Goal: Transaction & Acquisition: Book appointment/travel/reservation

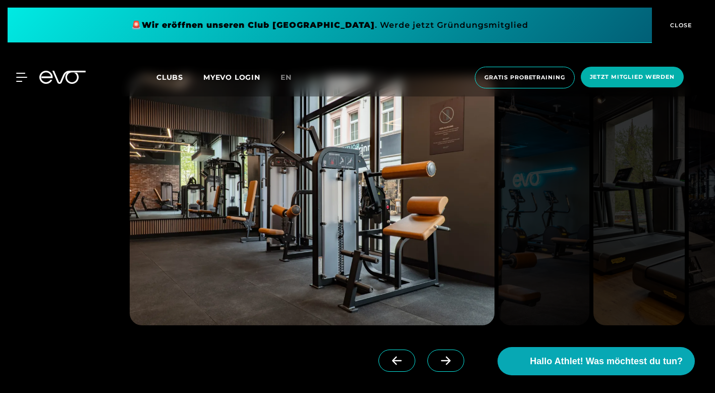
scroll to position [1083, 0]
click at [458, 364] on span at bounding box center [446, 361] width 37 height 22
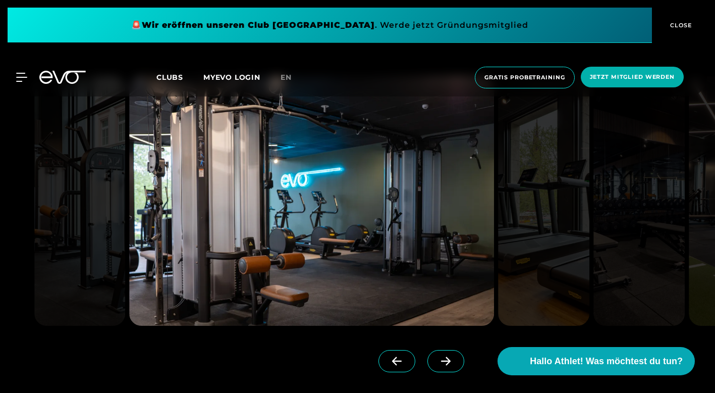
click at [455, 362] on span at bounding box center [446, 361] width 37 height 22
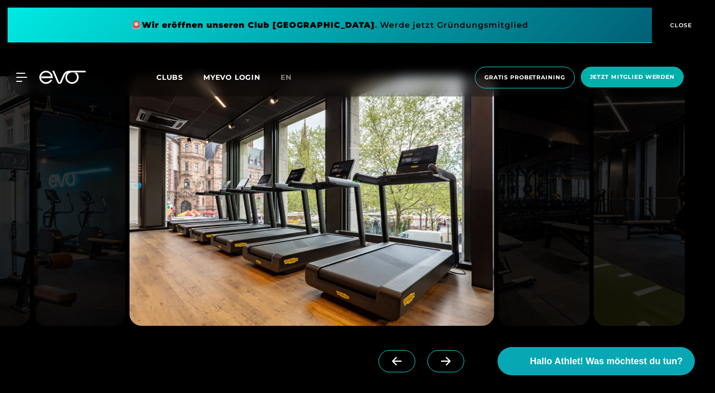
click at [455, 362] on span at bounding box center [446, 361] width 37 height 22
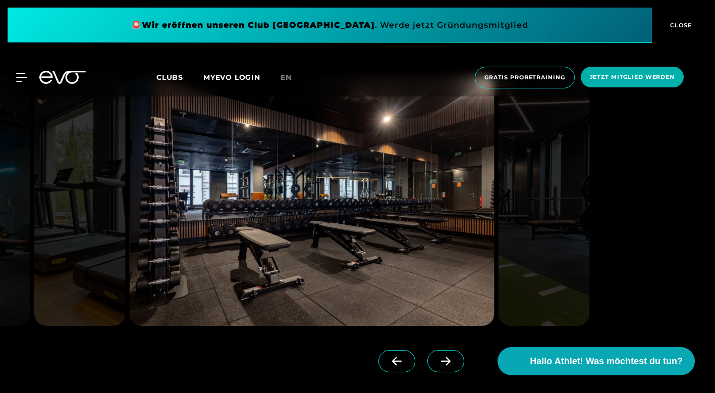
click at [455, 362] on span at bounding box center [446, 361] width 37 height 22
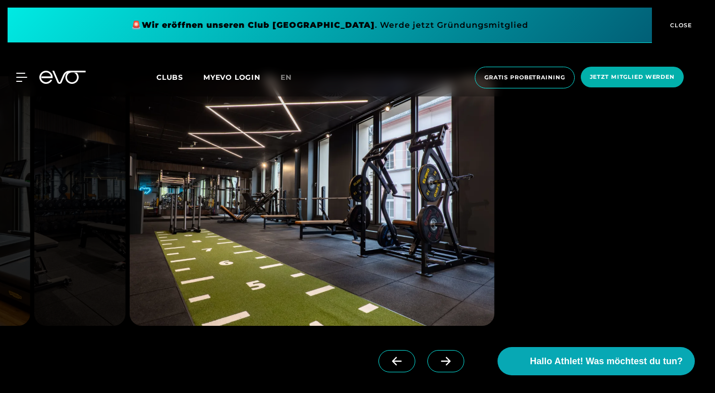
click at [409, 356] on span at bounding box center [397, 361] width 37 height 22
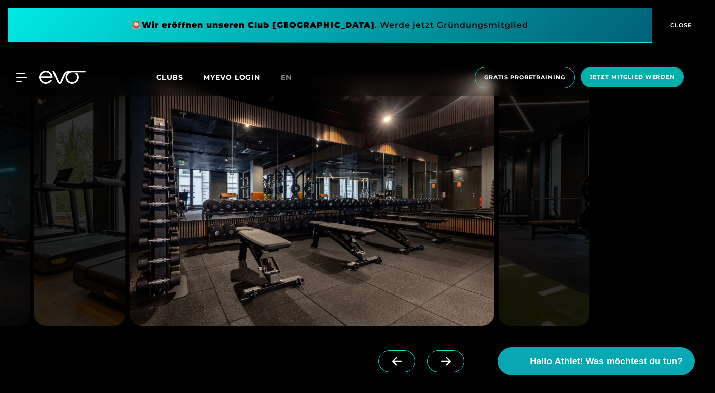
click at [445, 359] on icon at bounding box center [446, 360] width 18 height 9
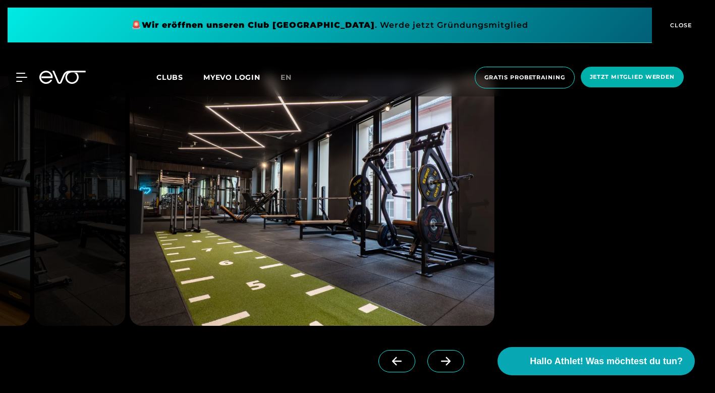
click at [445, 359] on icon at bounding box center [446, 360] width 18 height 9
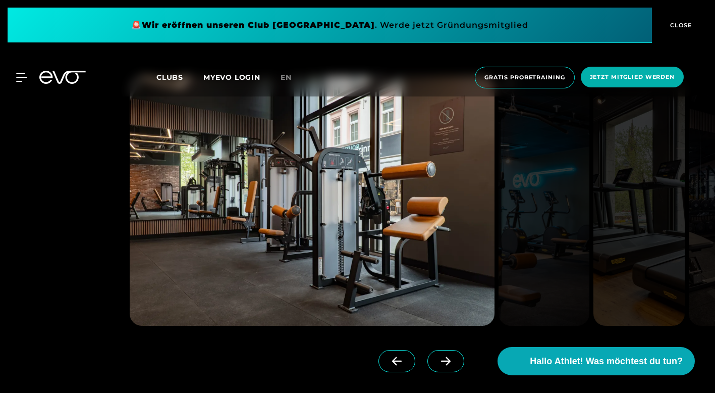
click at [445, 359] on icon at bounding box center [446, 360] width 18 height 9
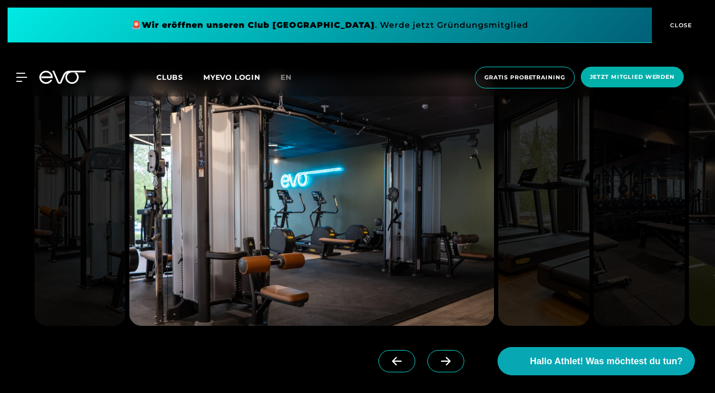
click at [445, 359] on icon at bounding box center [446, 360] width 18 height 9
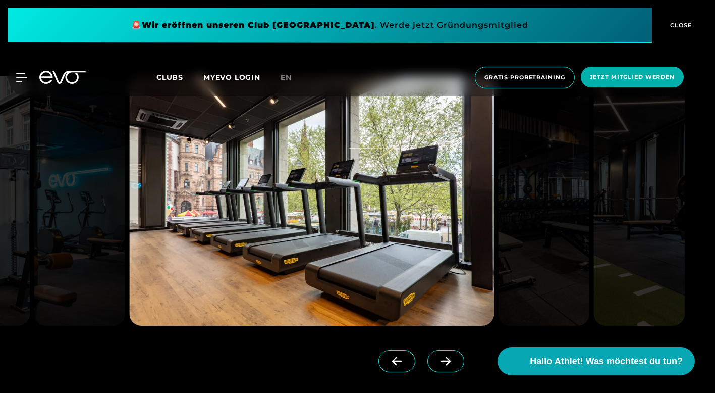
click at [444, 359] on icon at bounding box center [446, 360] width 18 height 9
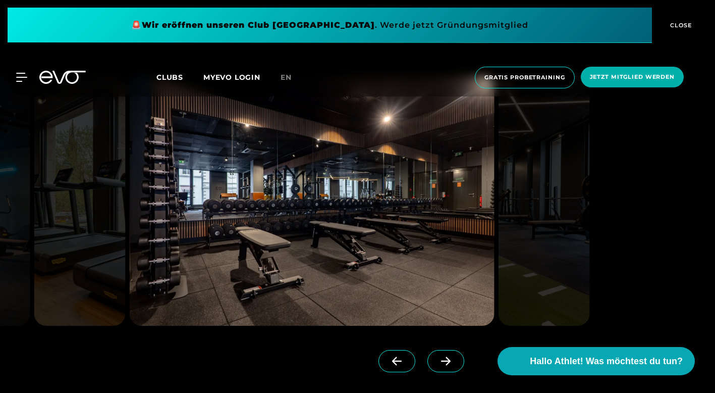
click at [290, 191] on img at bounding box center [311, 200] width 365 height 249
click at [440, 357] on icon at bounding box center [446, 360] width 18 height 9
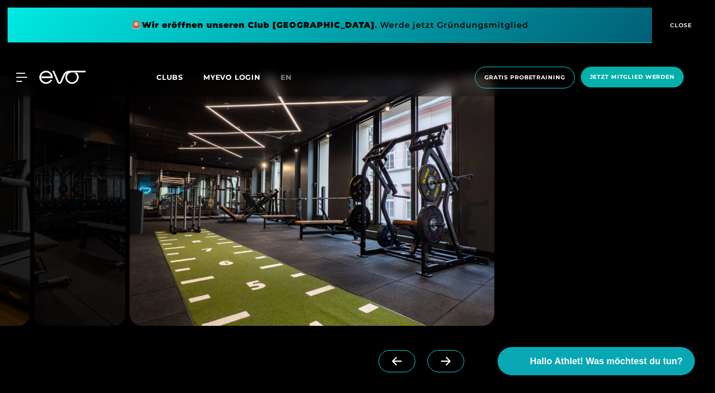
click at [440, 357] on icon at bounding box center [446, 360] width 18 height 9
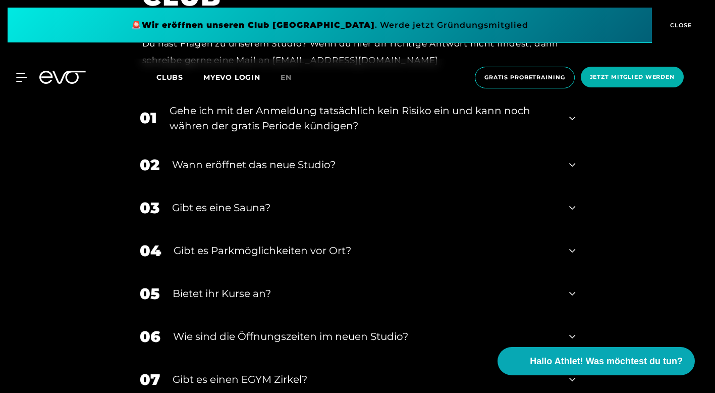
scroll to position [3886, 0]
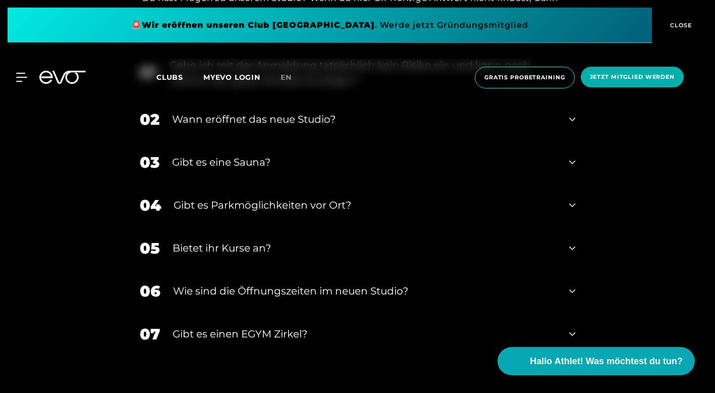
click at [366, 240] on div "Bietet ihr Kurse an?" at bounding box center [365, 247] width 385 height 15
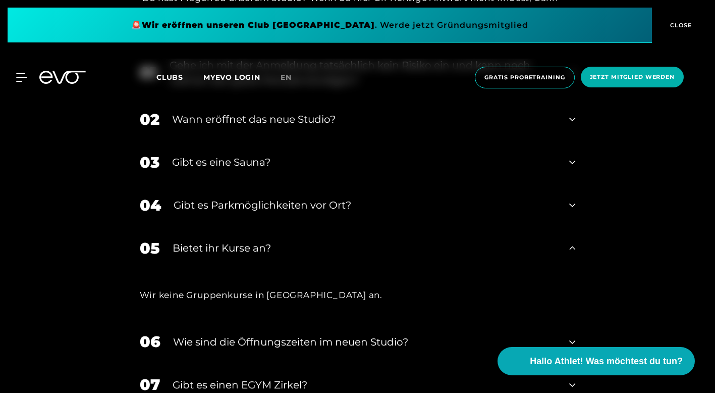
click at [366, 240] on div "Bietet ihr Kurse an?" at bounding box center [365, 247] width 385 height 15
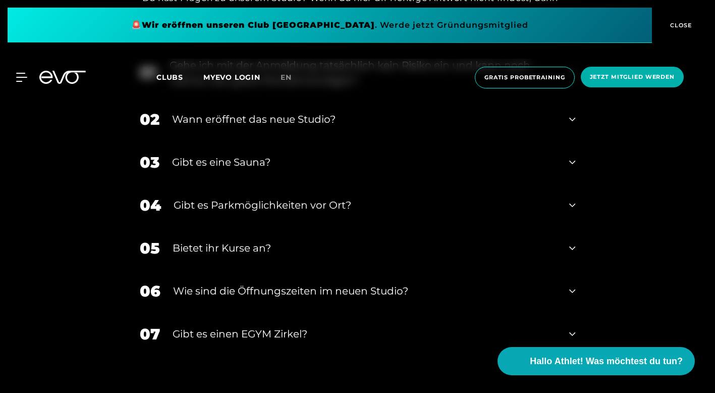
click at [215, 197] on div "Gibt es Parkmöglichkeiten vor Ort?" at bounding box center [366, 204] width 384 height 15
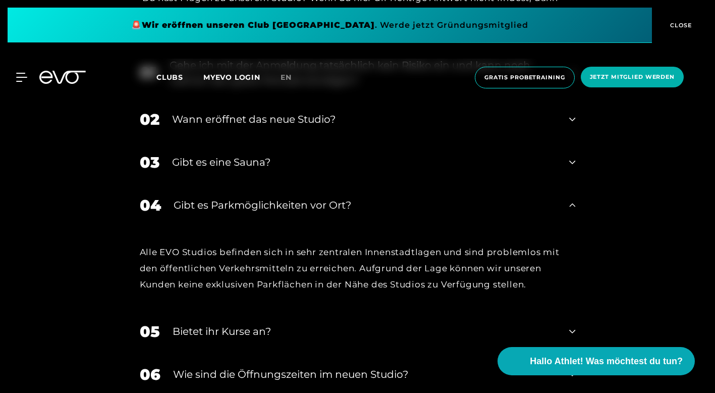
click at [215, 197] on div "Gibt es Parkmöglichkeiten vor Ort?" at bounding box center [366, 204] width 384 height 15
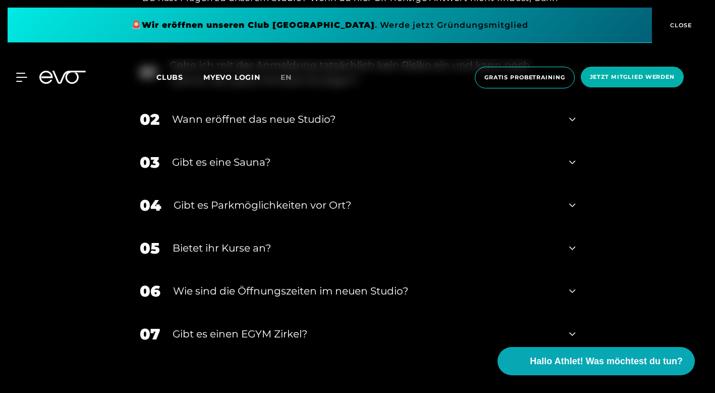
click at [216, 155] on div "Gibt es eine Sauna?" at bounding box center [364, 162] width 385 height 15
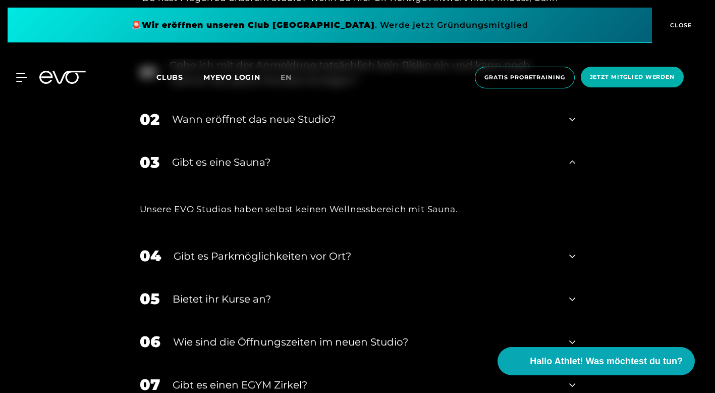
click at [216, 155] on div "Gibt es eine Sauna?" at bounding box center [364, 162] width 385 height 15
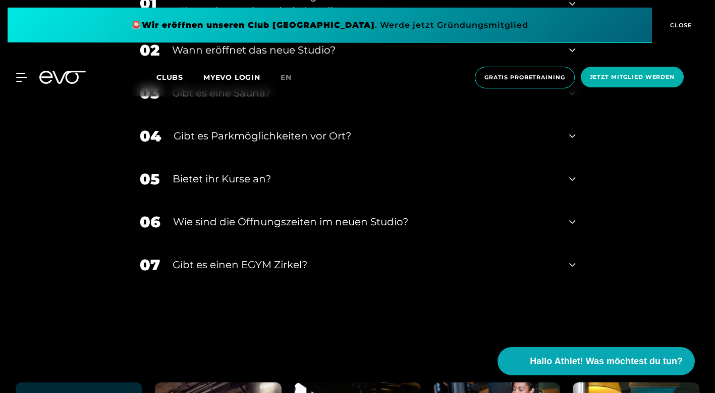
scroll to position [3957, 0]
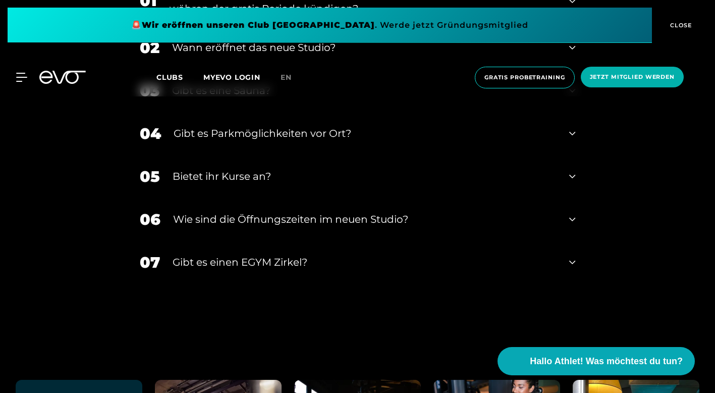
click at [212, 256] on div "Gibt es einen EGYM Zirkel?" at bounding box center [365, 261] width 385 height 15
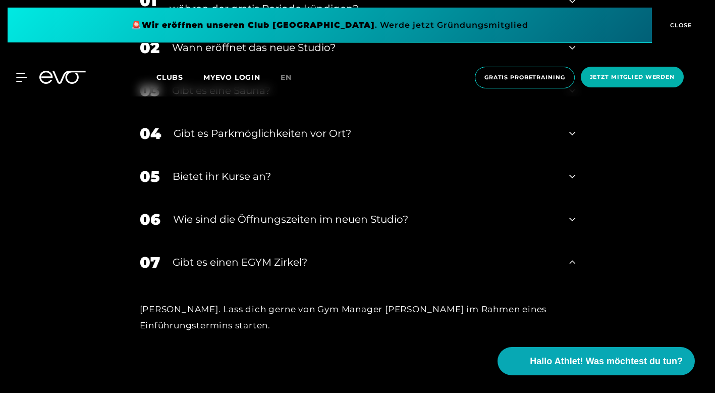
click at [212, 256] on div "Gibt es einen EGYM Zirkel?" at bounding box center [365, 261] width 385 height 15
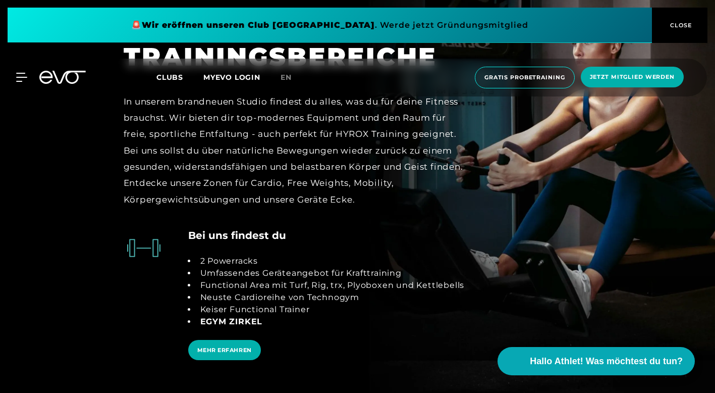
scroll to position [1890, 0]
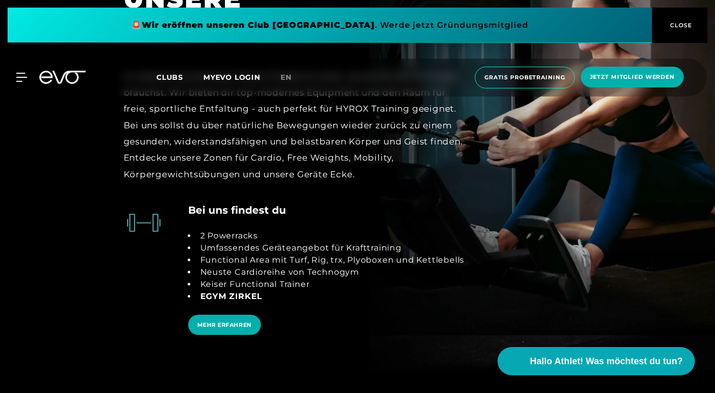
click at [211, 302] on div "2 Powerracks Umfassendes Geräteangebot für Krafttraining Functional Area mit Tu…" at bounding box center [326, 266] width 277 height 97
click at [209, 321] on span "MEHR ERFAHREN" at bounding box center [224, 325] width 55 height 9
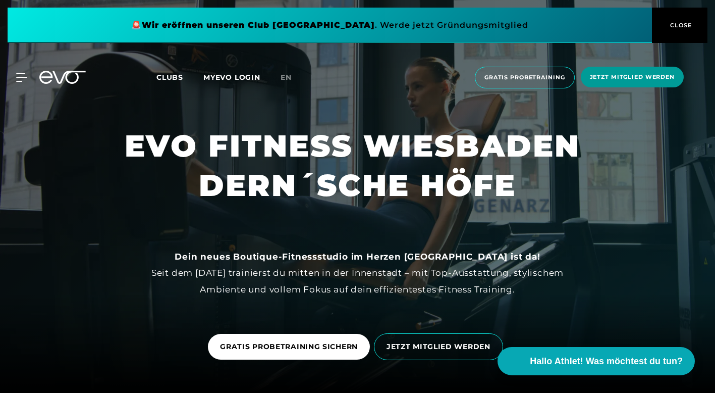
click at [611, 80] on span "Jetzt Mitglied werden" at bounding box center [632, 77] width 85 height 9
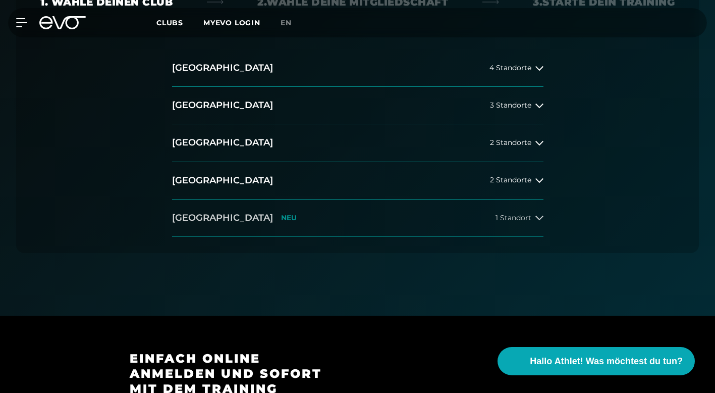
scroll to position [298, 0]
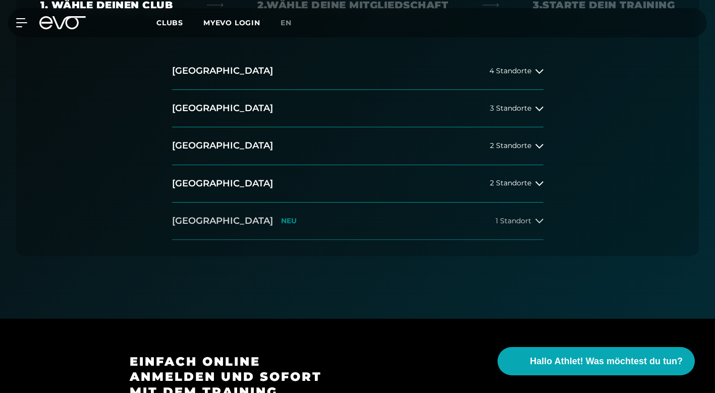
click at [263, 221] on button "Wiesbaden NEU 1 Standort" at bounding box center [358, 220] width 372 height 37
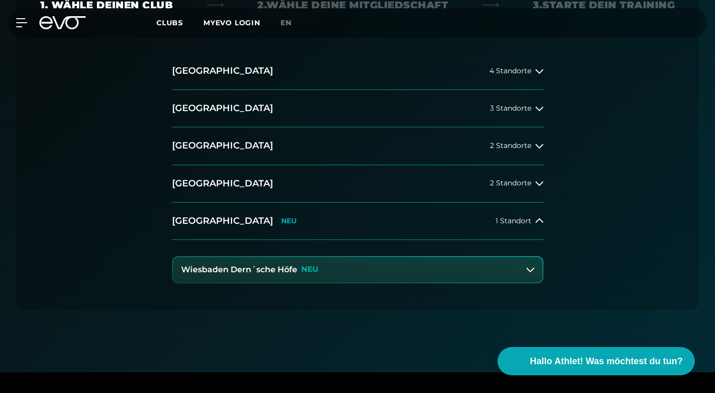
click at [258, 271] on h3 "Wiesbaden Dern´sche Höfe" at bounding box center [239, 269] width 116 height 9
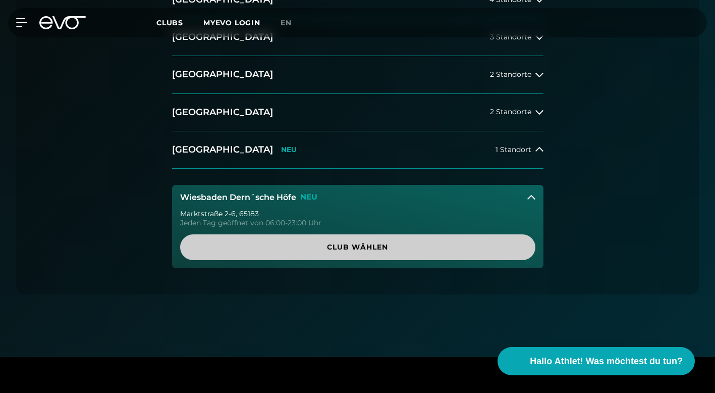
click at [275, 246] on span "Club wählen" at bounding box center [357, 247] width 331 height 11
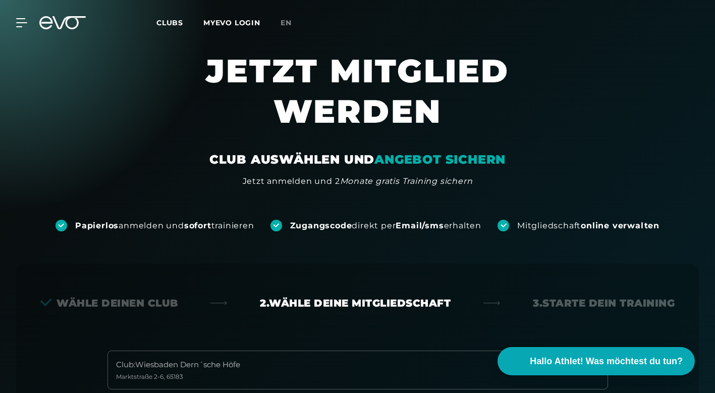
scroll to position [0, 0]
click at [21, 21] on icon at bounding box center [23, 22] width 15 height 9
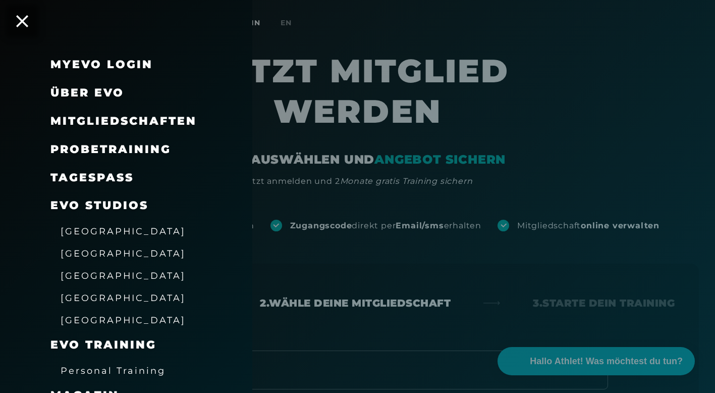
click at [114, 147] on span "Probetraining" at bounding box center [110, 149] width 121 height 14
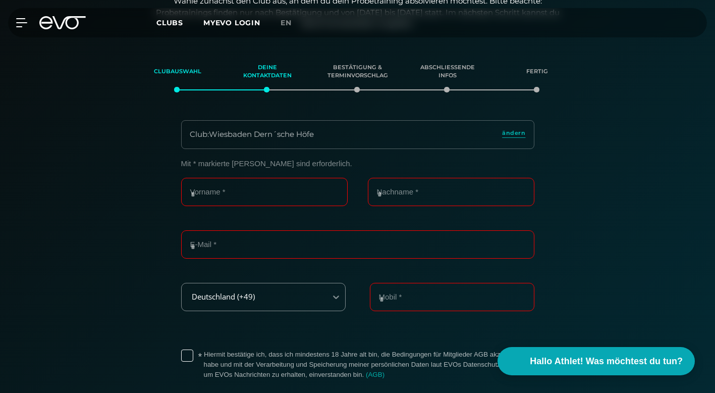
scroll to position [213, 0]
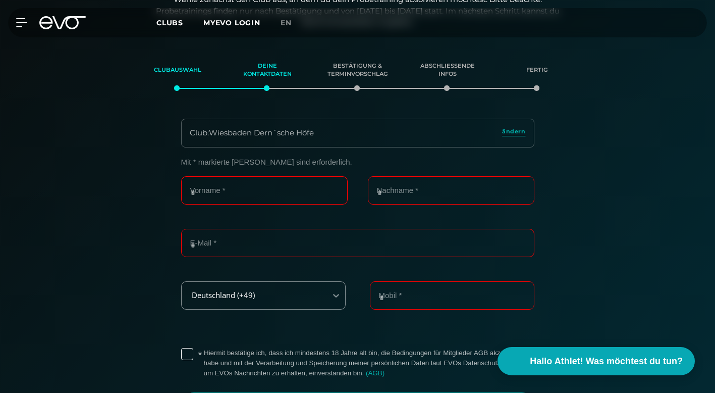
click at [15, 12] on div "MyEVO Login Über EVO Mitgliedschaften Probetraining TAGESPASS EVO Studios Düsse…" at bounding box center [357, 22] width 711 height 29
click at [17, 22] on div at bounding box center [16, 22] width 30 height 9
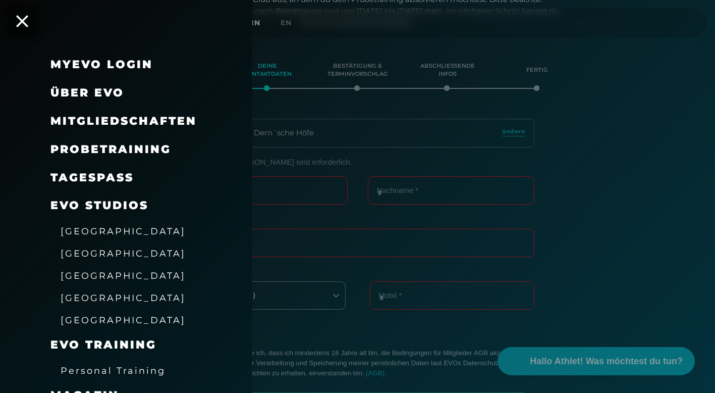
click at [62, 172] on link "TAGESPASS" at bounding box center [91, 178] width 83 height 14
